Goal: Task Accomplishment & Management: Manage account settings

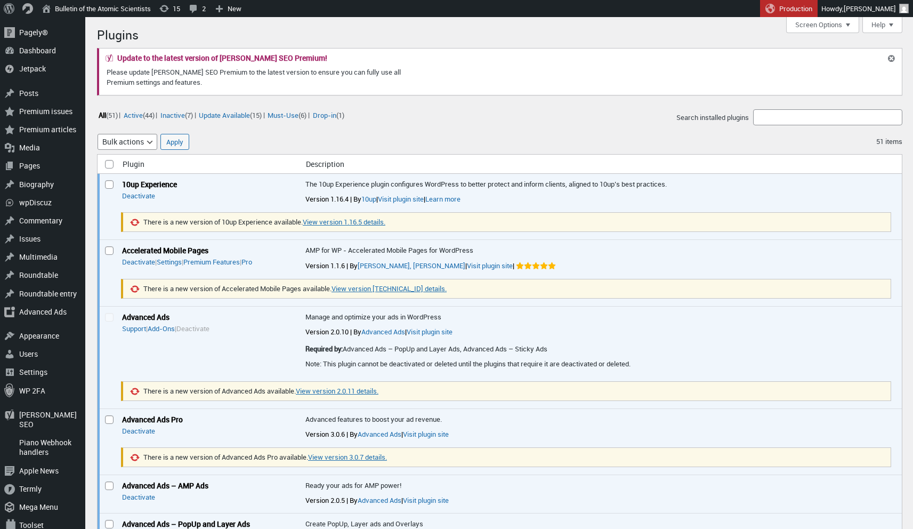
click at [390, 132] on div "Select bulk action Bulk actions Activate Deactivate Apply 51 items « ‹ Current …" at bounding box center [500, 140] width 806 height 19
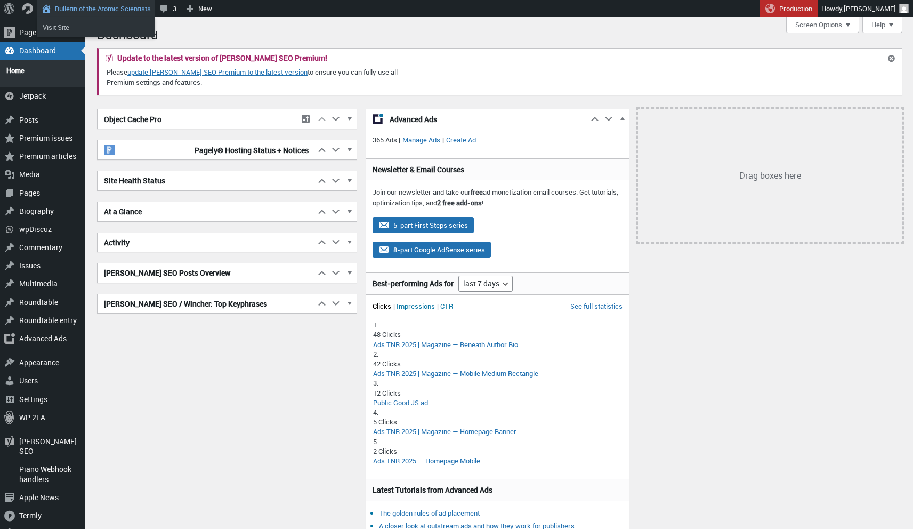
click at [106, 10] on link "Bulletin of the Atomic Scientists" at bounding box center [96, 8] width 118 height 17
